Goal: Task Accomplishment & Management: Complete application form

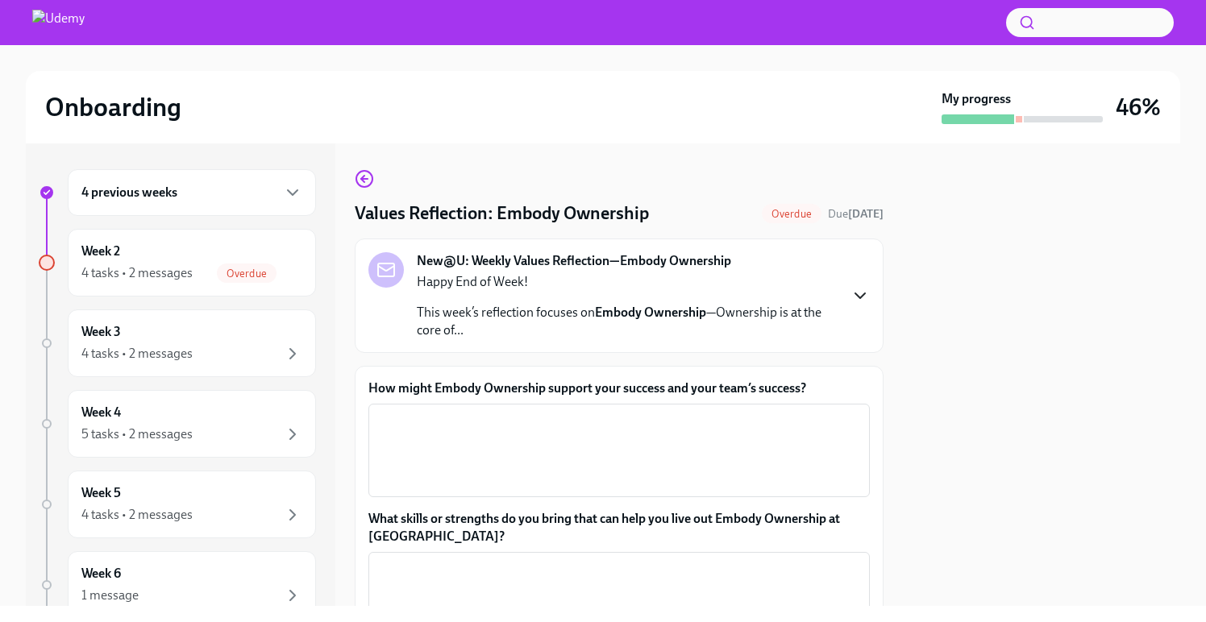
click at [859, 297] on icon "button" at bounding box center [860, 295] width 10 height 5
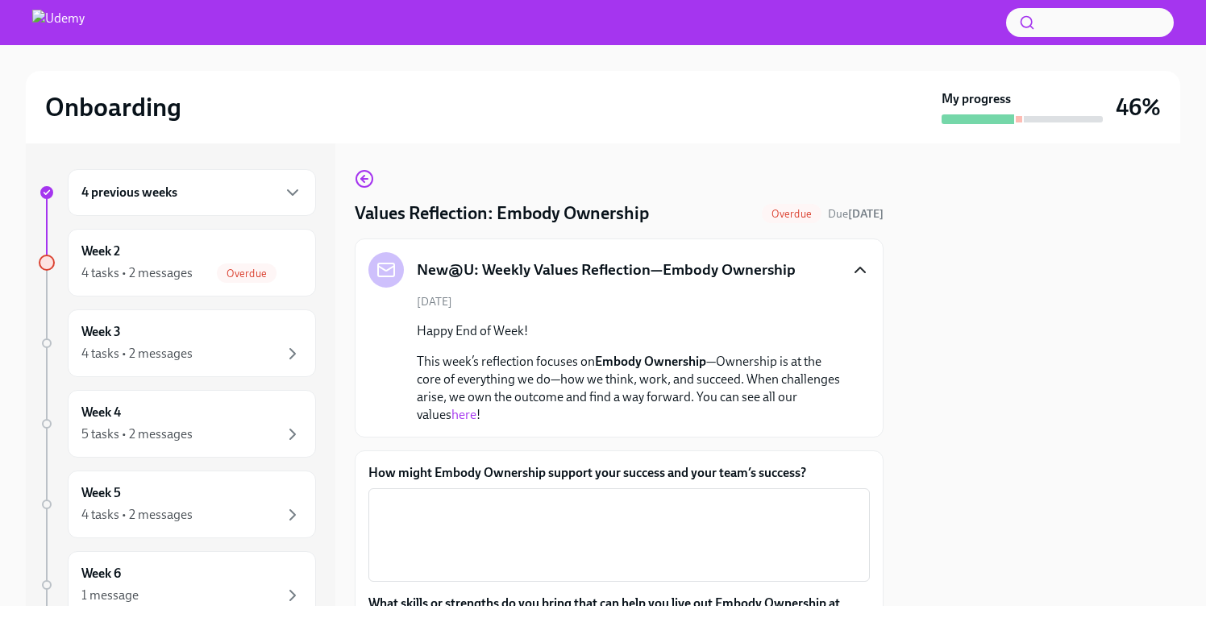
click at [451, 417] on link "here" at bounding box center [463, 414] width 25 height 15
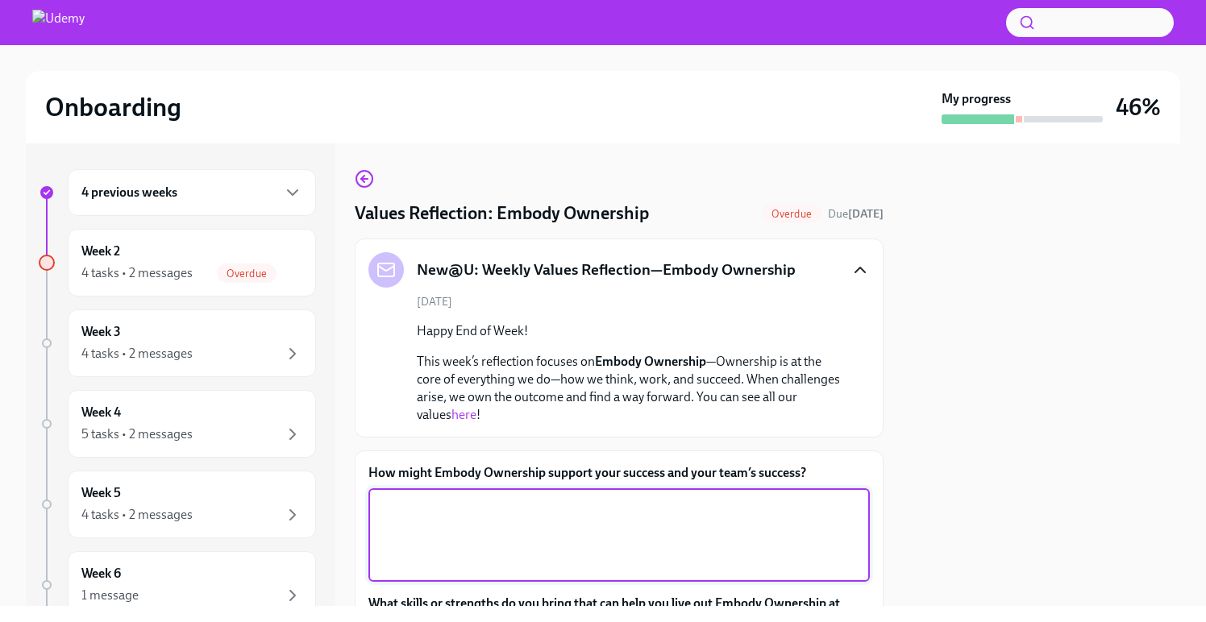
click at [464, 530] on textarea "How might Embody Ownership support your success and your team’s success?" at bounding box center [619, 535] width 482 height 77
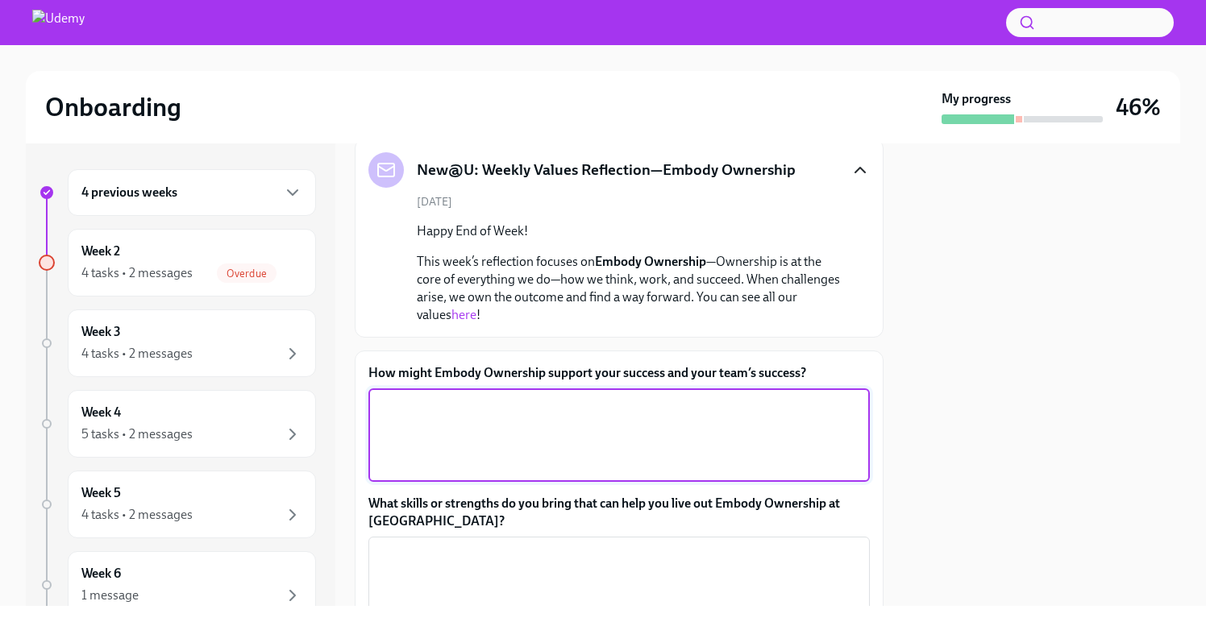
scroll to position [89, 0]
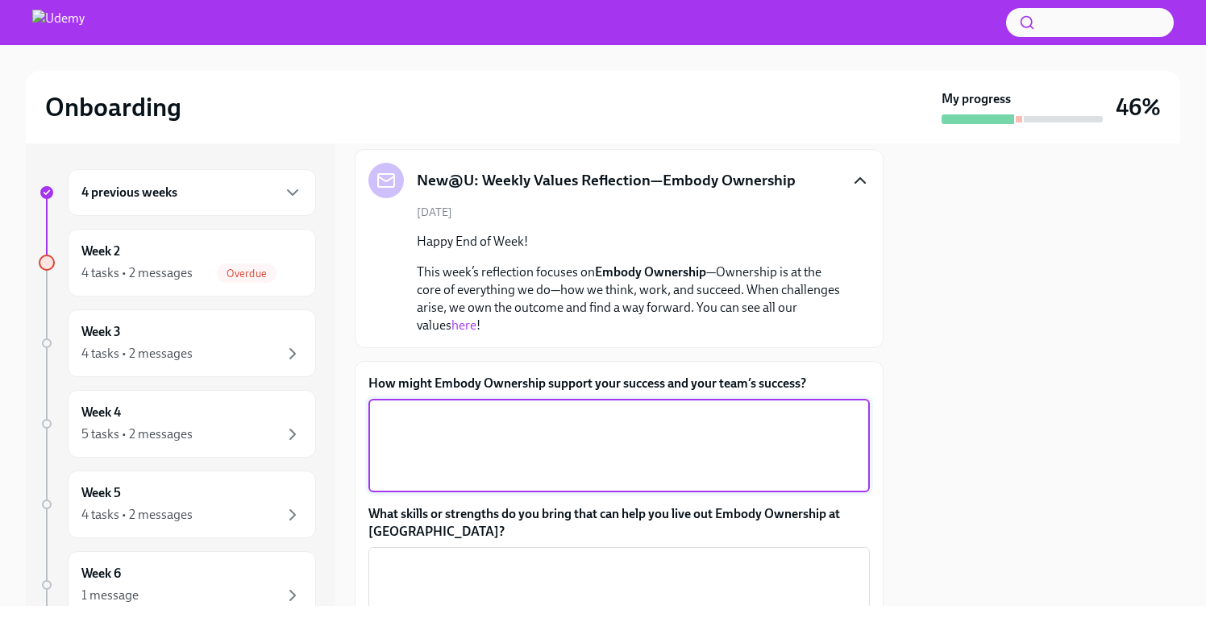
type textarea "O"
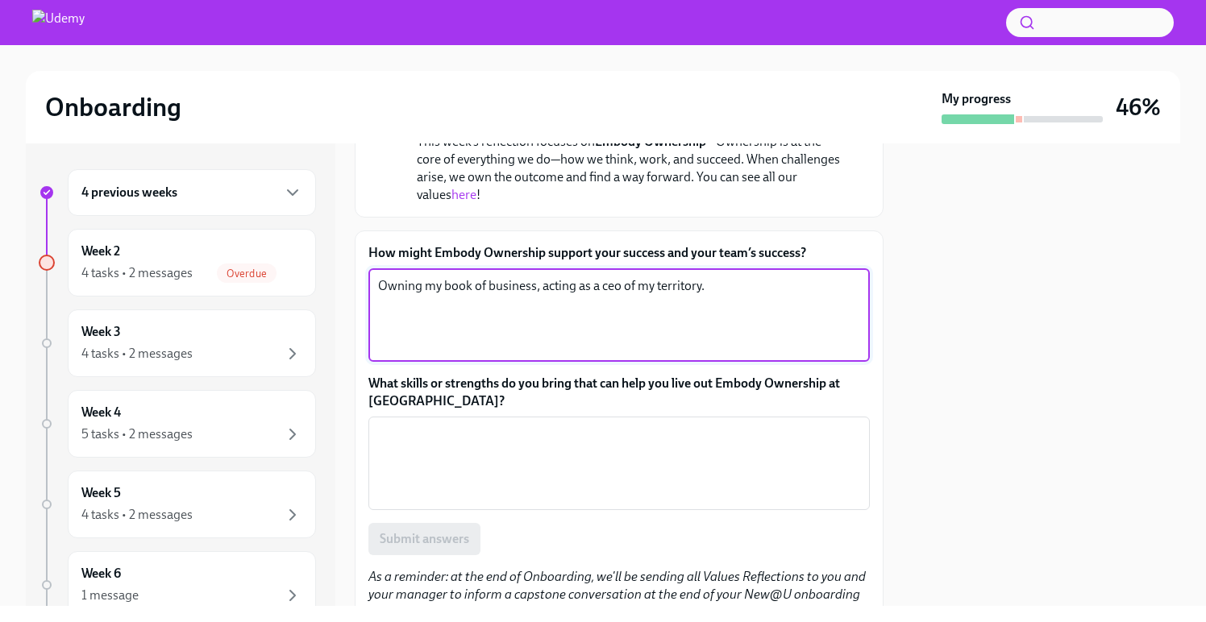
scroll to position [222, 0]
type textarea "Owning my book of business, acting as a ceo of my territory."
click at [524, 470] on textarea "What skills or strengths do you bring that can help you live out Embody Ownersh…" at bounding box center [619, 461] width 482 height 77
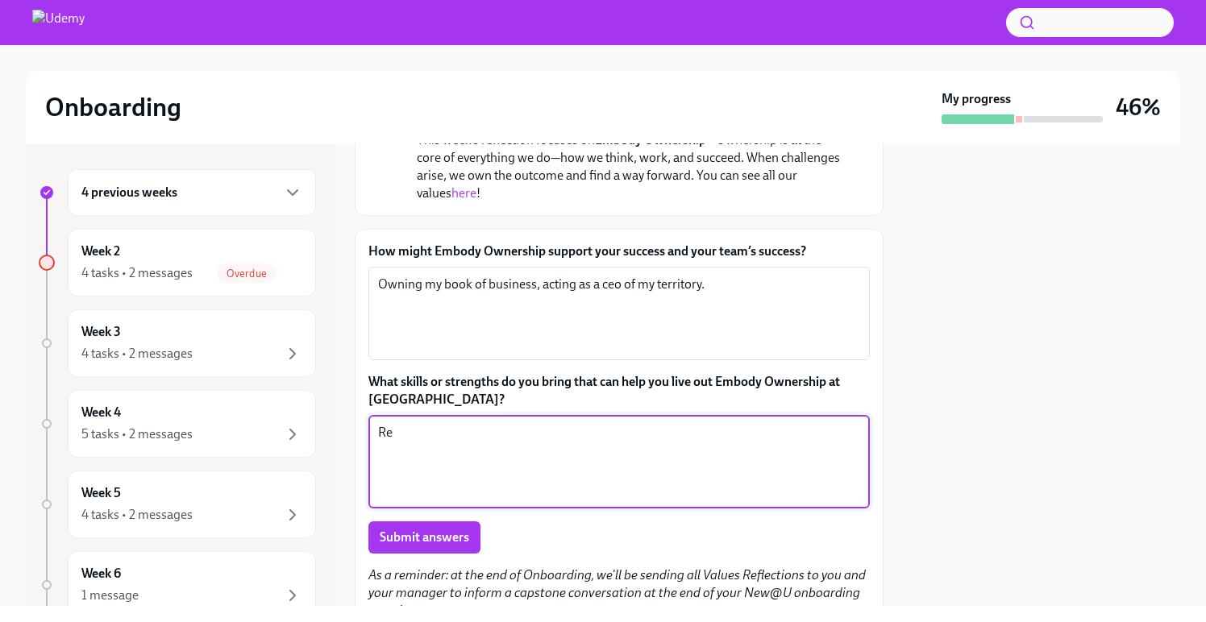
type textarea "R"
type textarea "Leadership, Winning others over, organizing, delegating"
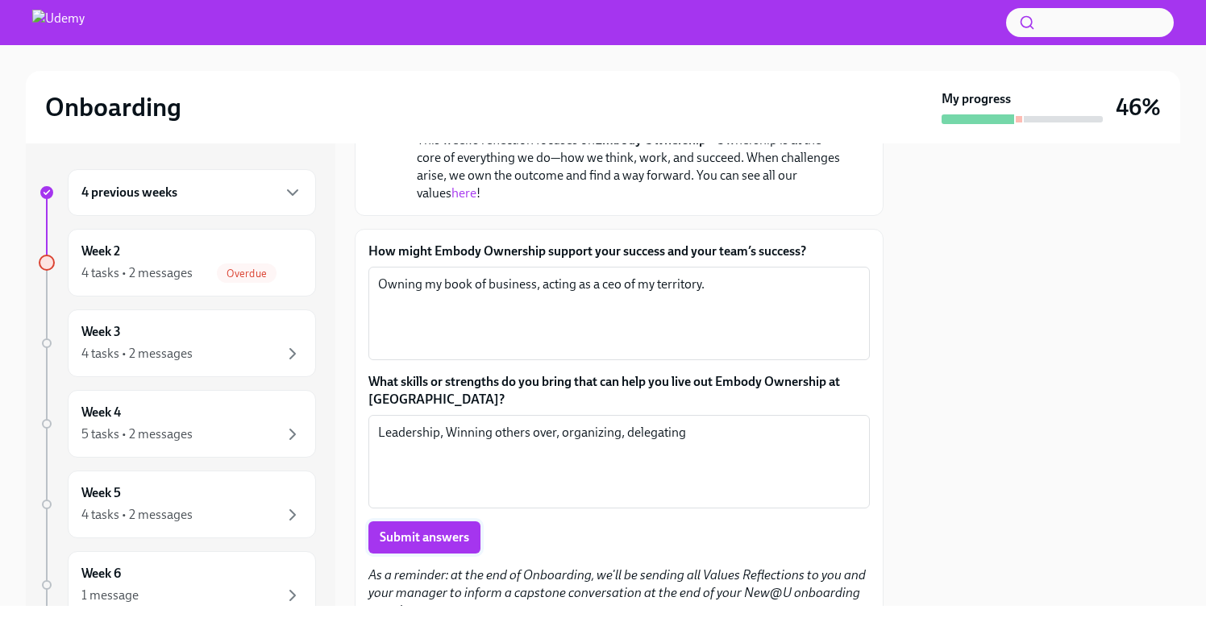
click at [453, 539] on span "Submit answers" at bounding box center [424, 538] width 89 height 16
click at [214, 356] on div "4 tasks • 2 messages" at bounding box center [191, 353] width 221 height 19
